Goal: Use online tool/utility: Utilize a website feature to perform a specific function

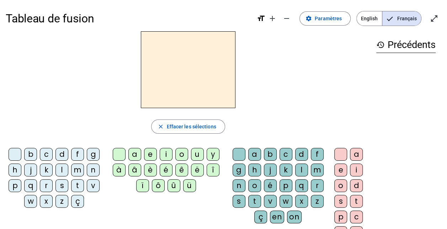
click at [166, 153] on div "i" at bounding box center [166, 154] width 13 height 13
click at [299, 171] on div "l" at bounding box center [301, 169] width 13 height 13
click at [76, 170] on div "m" at bounding box center [77, 169] width 13 height 13
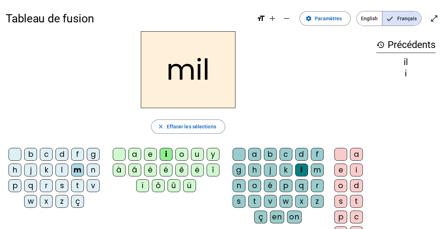
click at [137, 151] on div "a" at bounding box center [134, 154] width 13 height 13
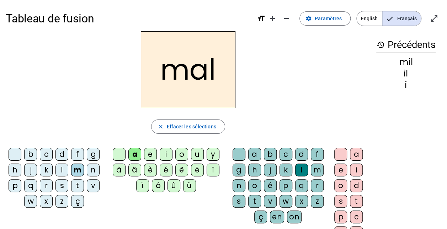
click at [241, 158] on div at bounding box center [238, 154] width 13 height 13
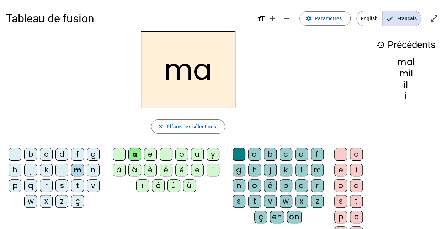
click at [62, 167] on div "l" at bounding box center [61, 169] width 13 height 13
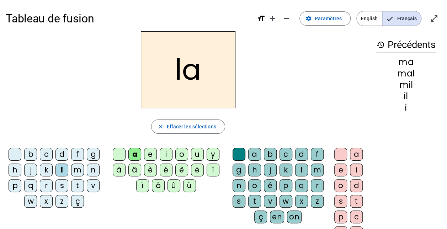
click at [195, 153] on div "u" at bounding box center [197, 154] width 13 height 13
click at [62, 153] on div "d" at bounding box center [61, 154] width 13 height 13
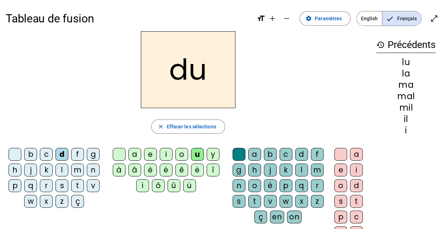
click at [78, 187] on div "t" at bounding box center [77, 185] width 13 height 13
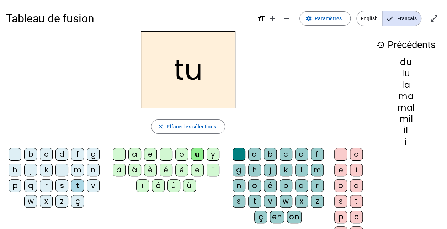
click at [146, 156] on div "e" at bounding box center [150, 154] width 13 height 13
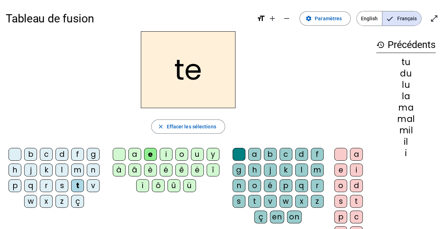
click at [63, 153] on div "d" at bounding box center [61, 154] width 13 height 13
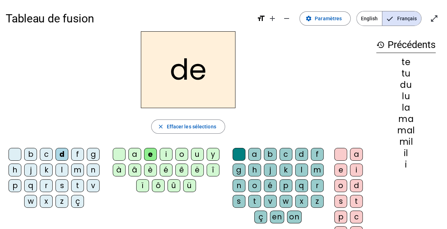
click at [31, 168] on div "j" at bounding box center [30, 169] width 13 height 13
